Goal: Information Seeking & Learning: Learn about a topic

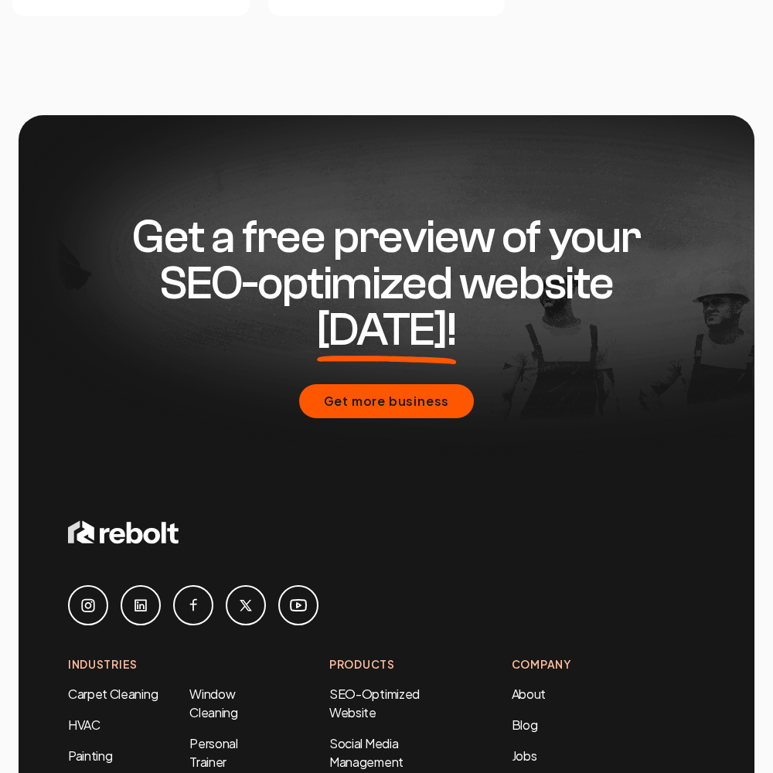
scroll to position [6614, 0]
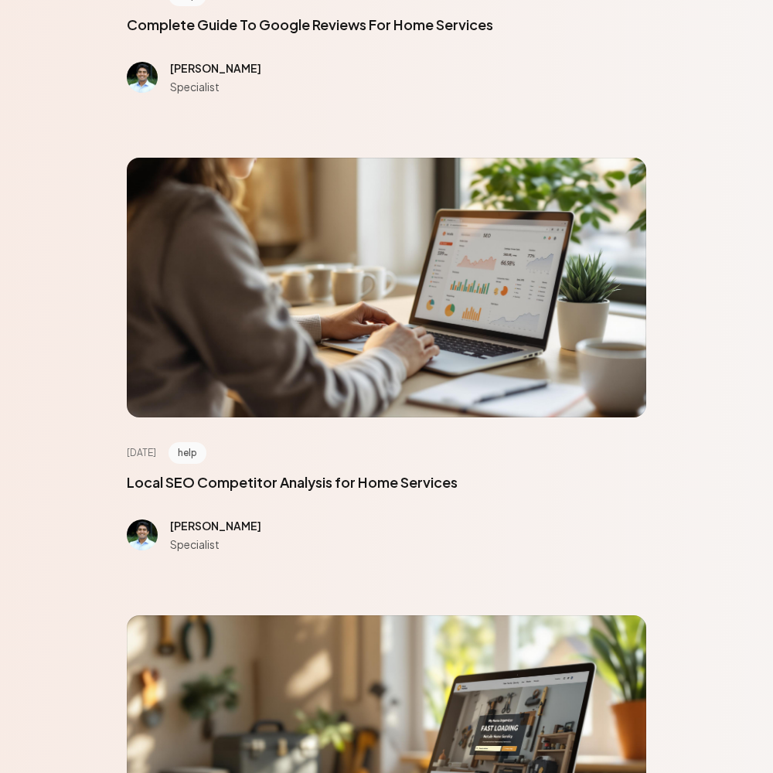
scroll to position [6955, 0]
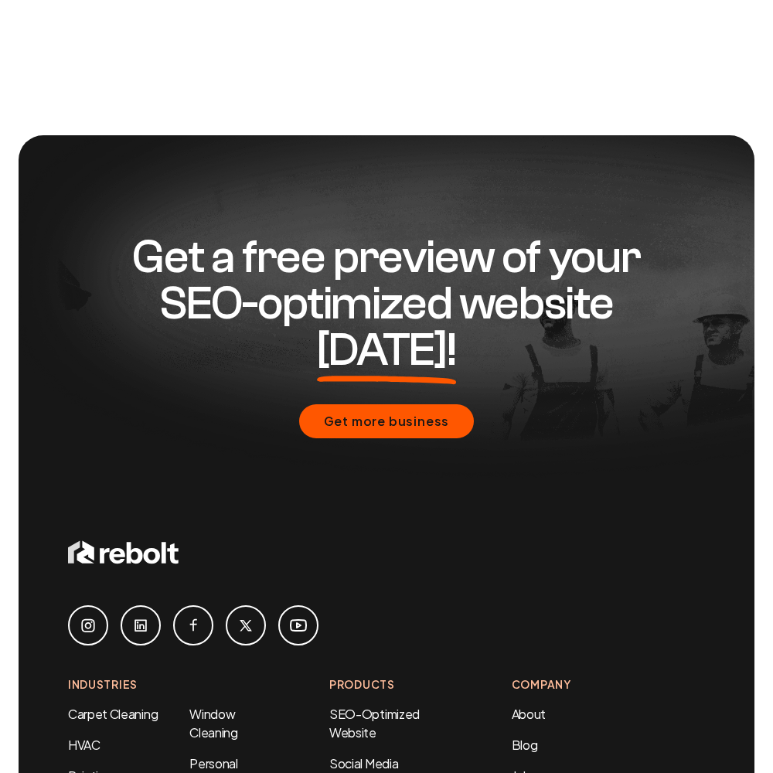
scroll to position [1262, 0]
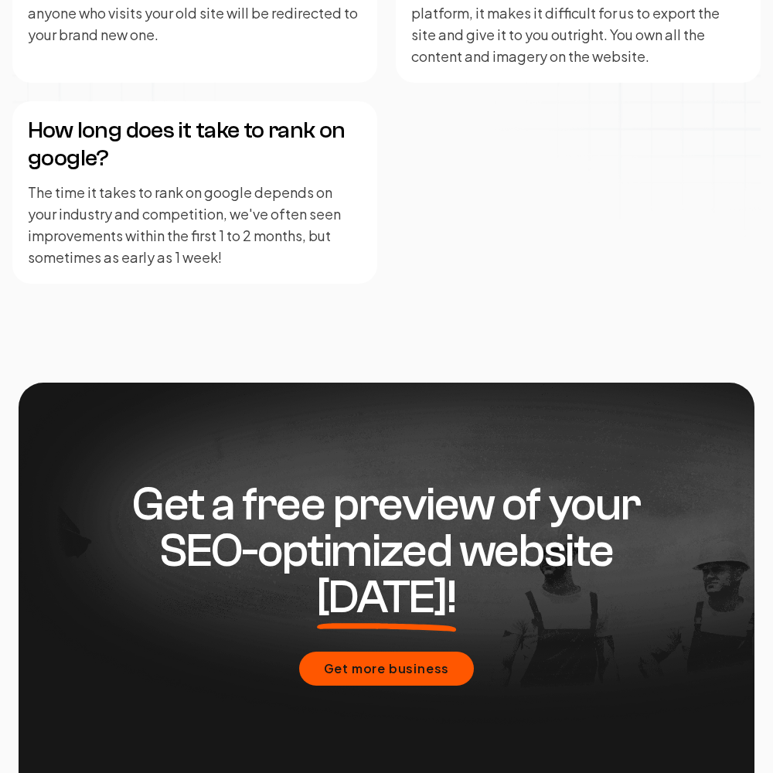
scroll to position [3806, 0]
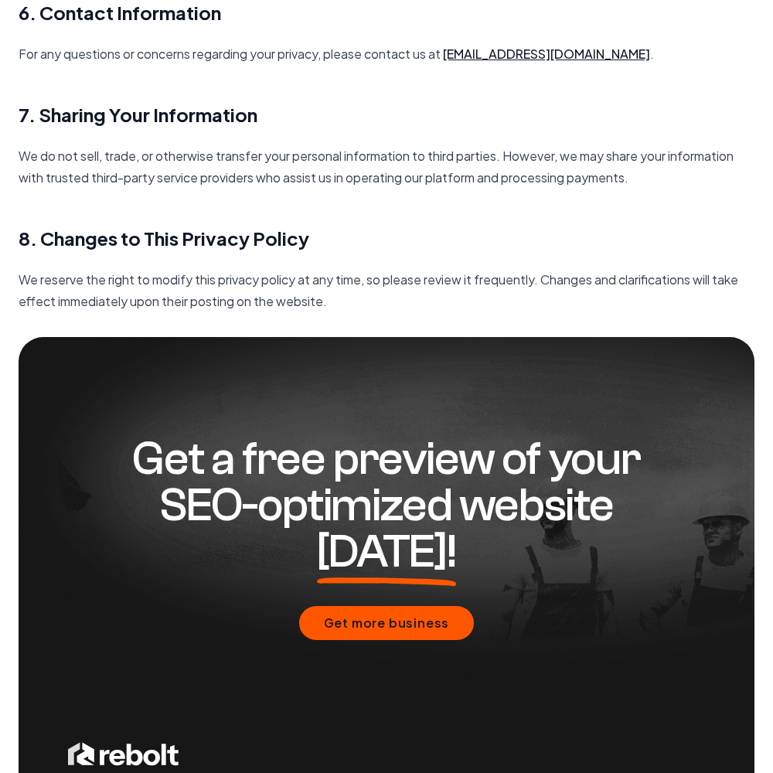
scroll to position [2236, 0]
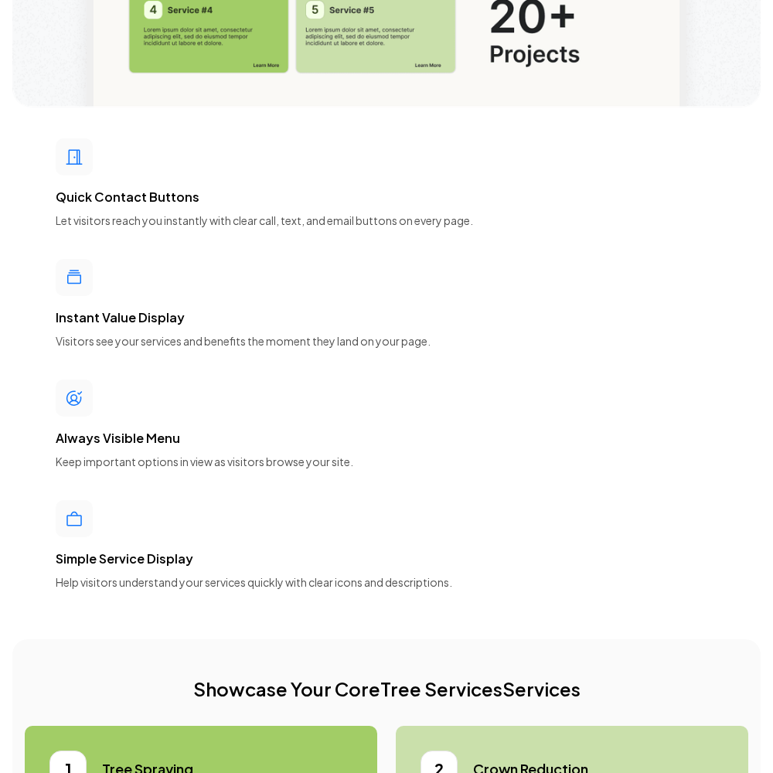
scroll to position [6955, 0]
